Goal: Book appointment/travel/reservation

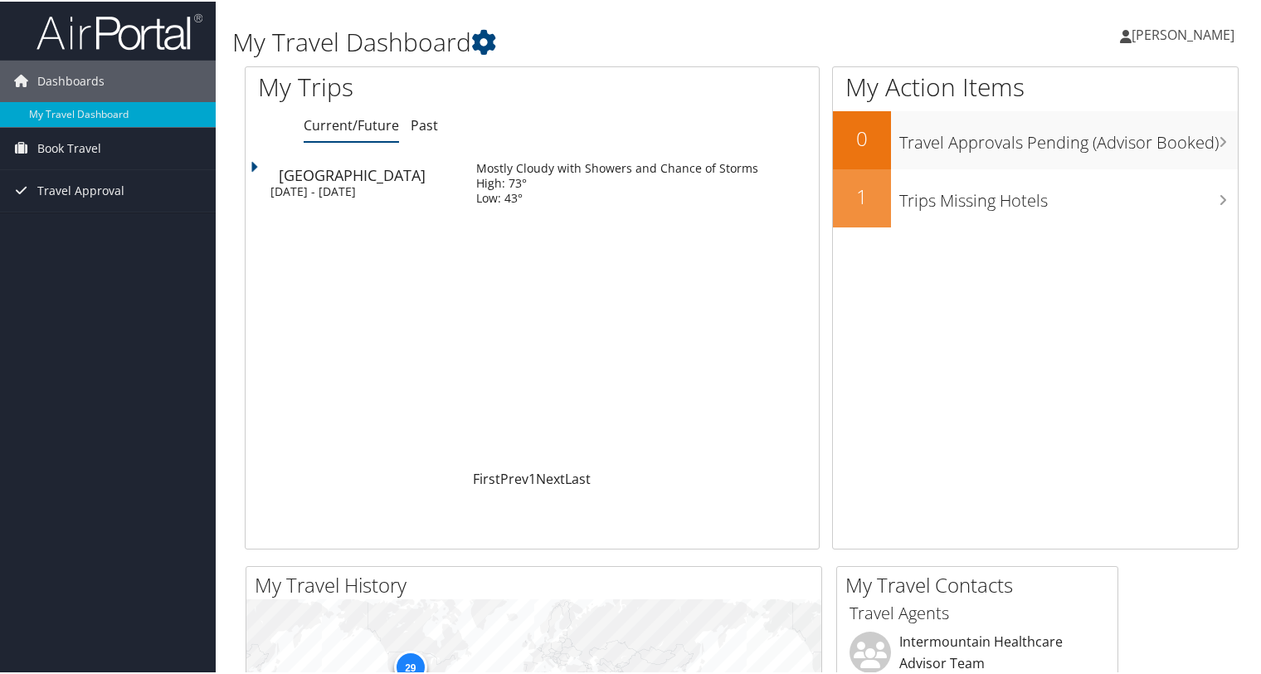
click at [451, 189] on div "[DATE] - [DATE]" at bounding box center [360, 189] width 181 height 15
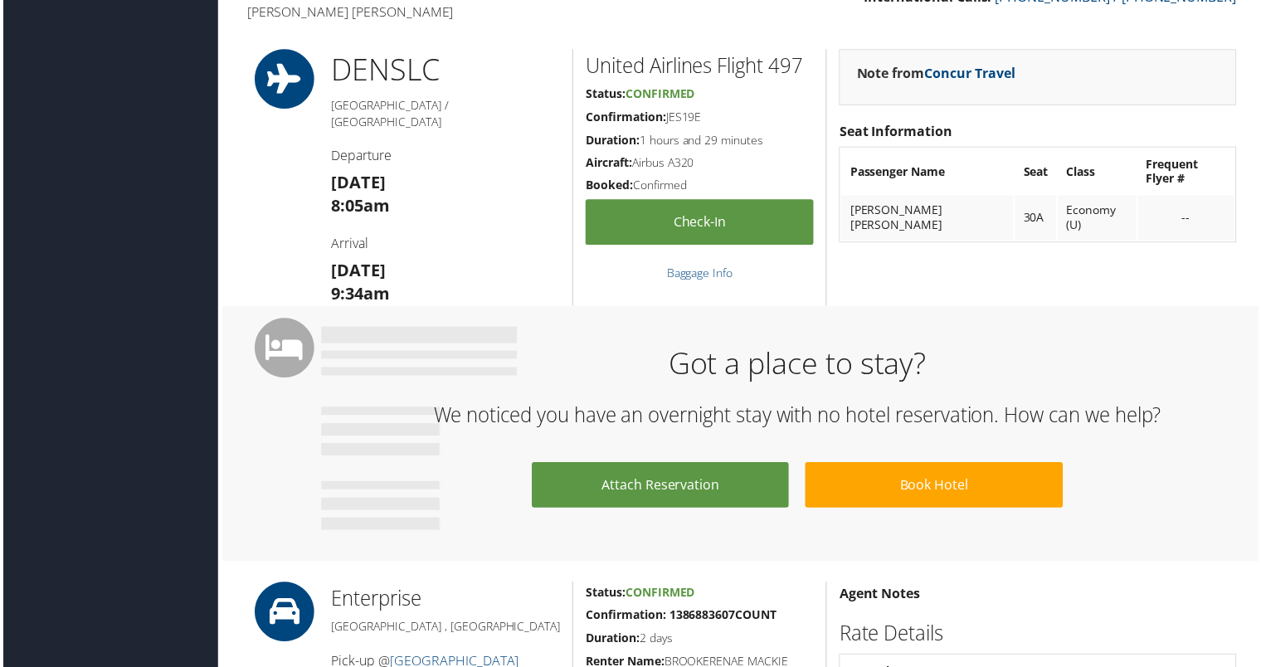
scroll to position [451, 0]
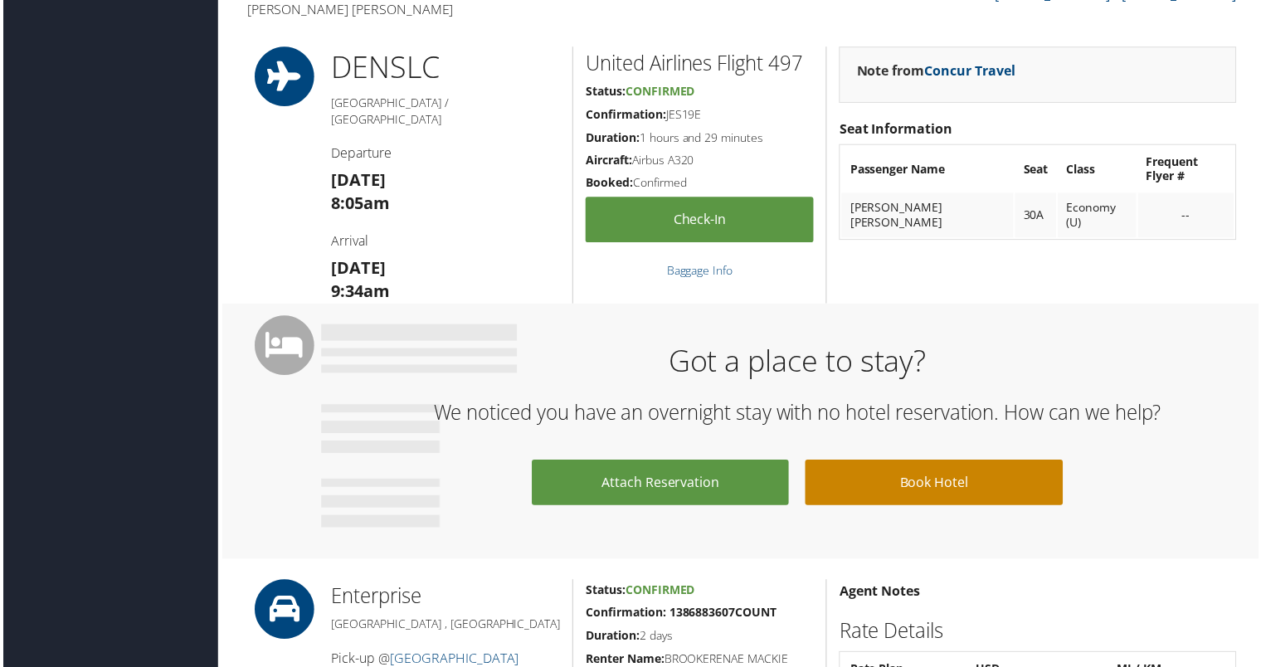
click at [929, 499] on link "Book Hotel" at bounding box center [934, 484] width 258 height 46
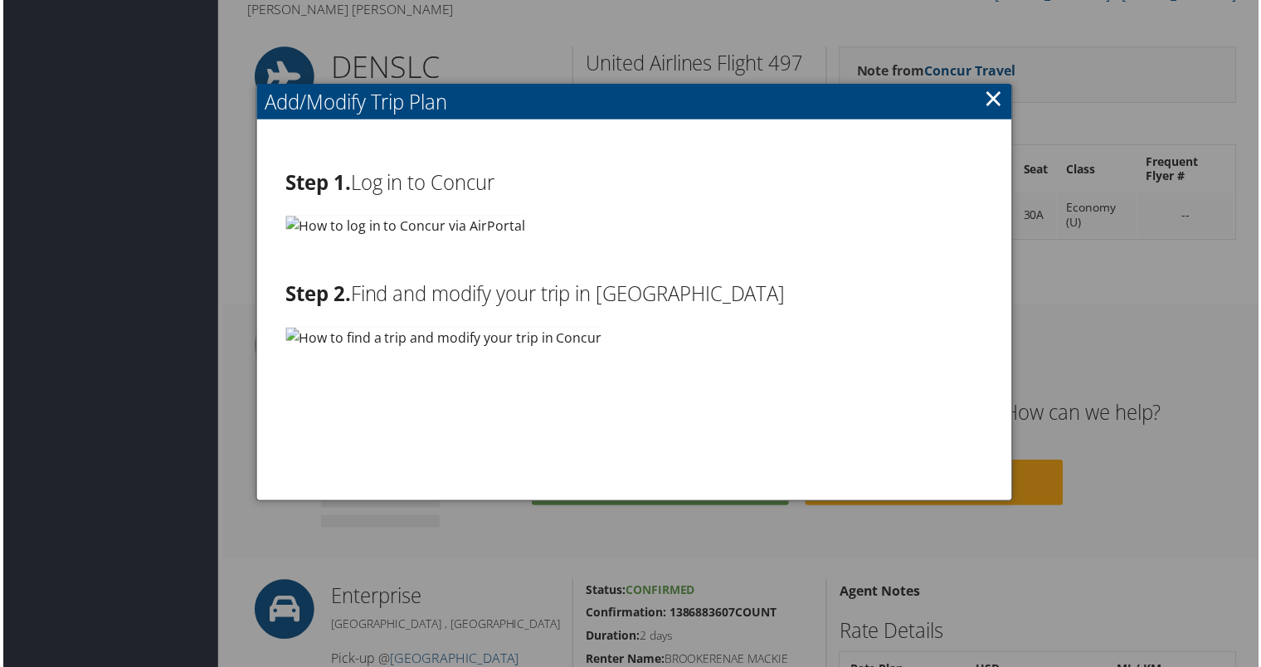
click at [401, 186] on h2 "Step 1. Log in to Concur" at bounding box center [634, 183] width 701 height 28
click at [287, 222] on img at bounding box center [404, 226] width 241 height 21
click at [986, 100] on link "×" at bounding box center [994, 97] width 19 height 33
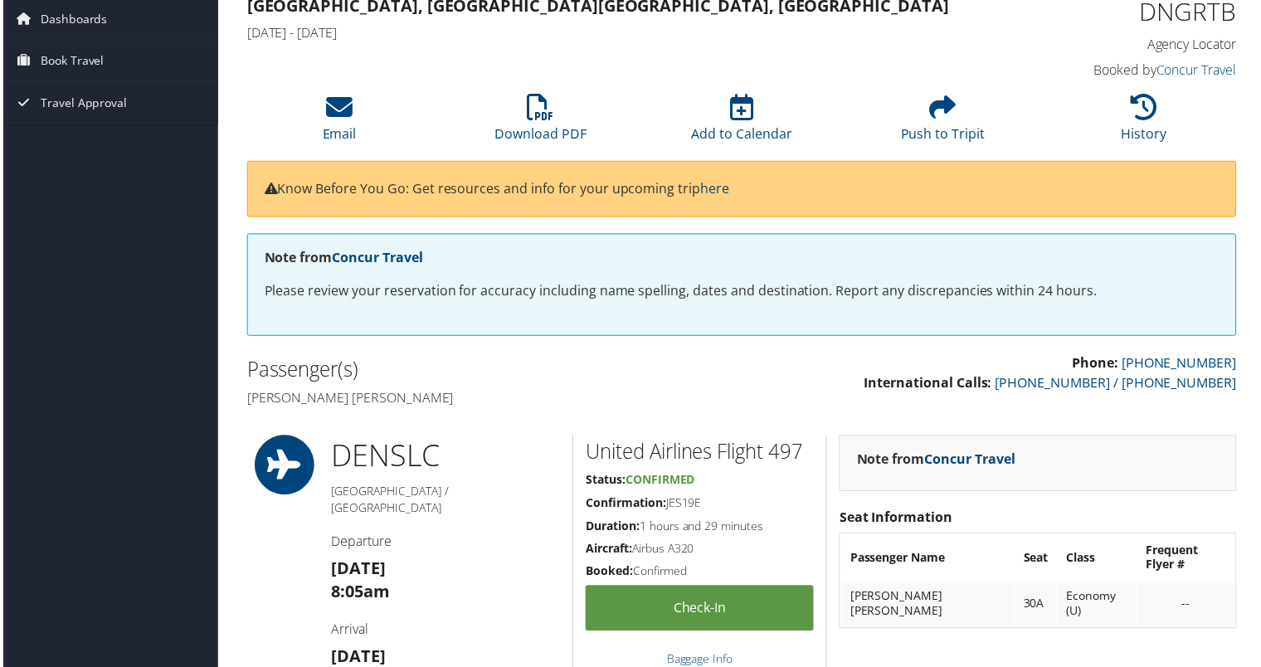
scroll to position [0, 0]
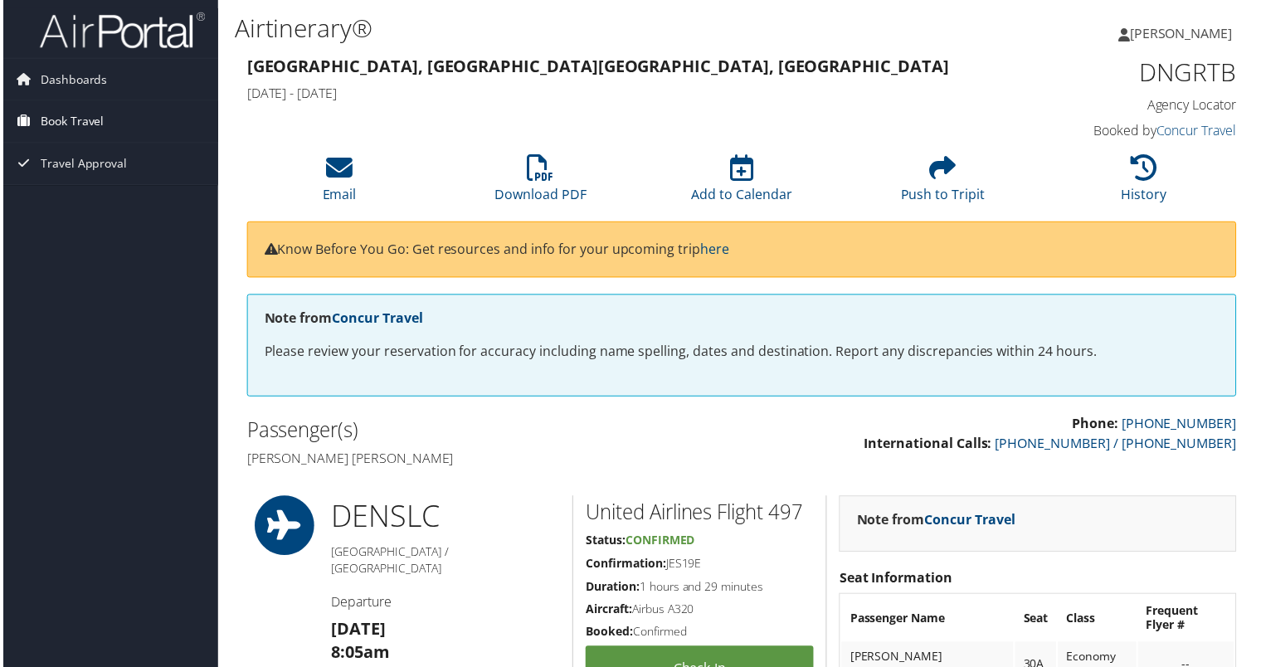
click at [70, 124] on span "Book Travel" at bounding box center [69, 121] width 64 height 41
click at [89, 187] on link "Book/Manage Online Trips" at bounding box center [108, 180] width 216 height 25
